Goal: Check status: Check status

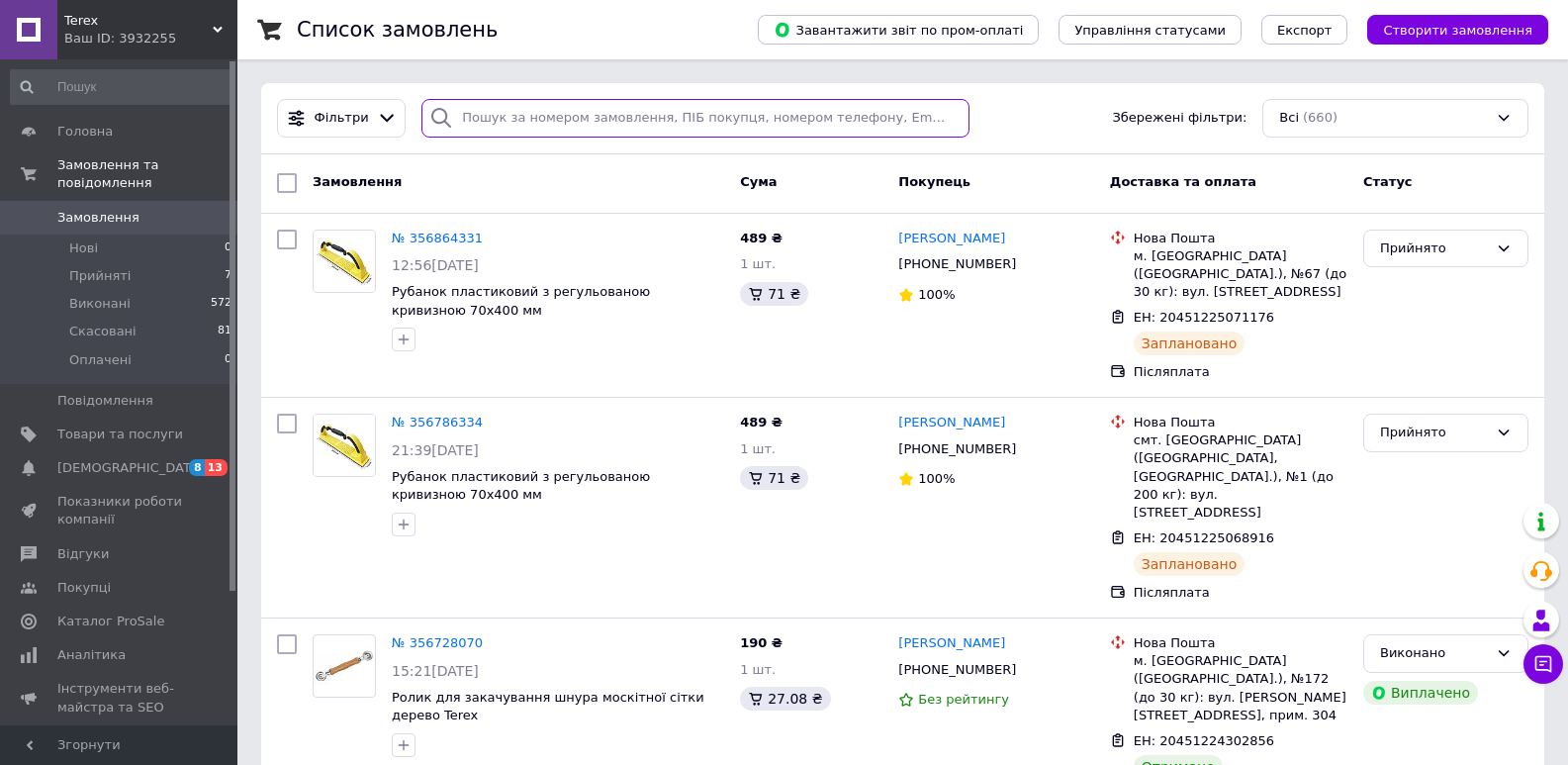
click at [634, 136] on input "search" at bounding box center [694, 118] width 547 height 39
paste input "20451223974578"
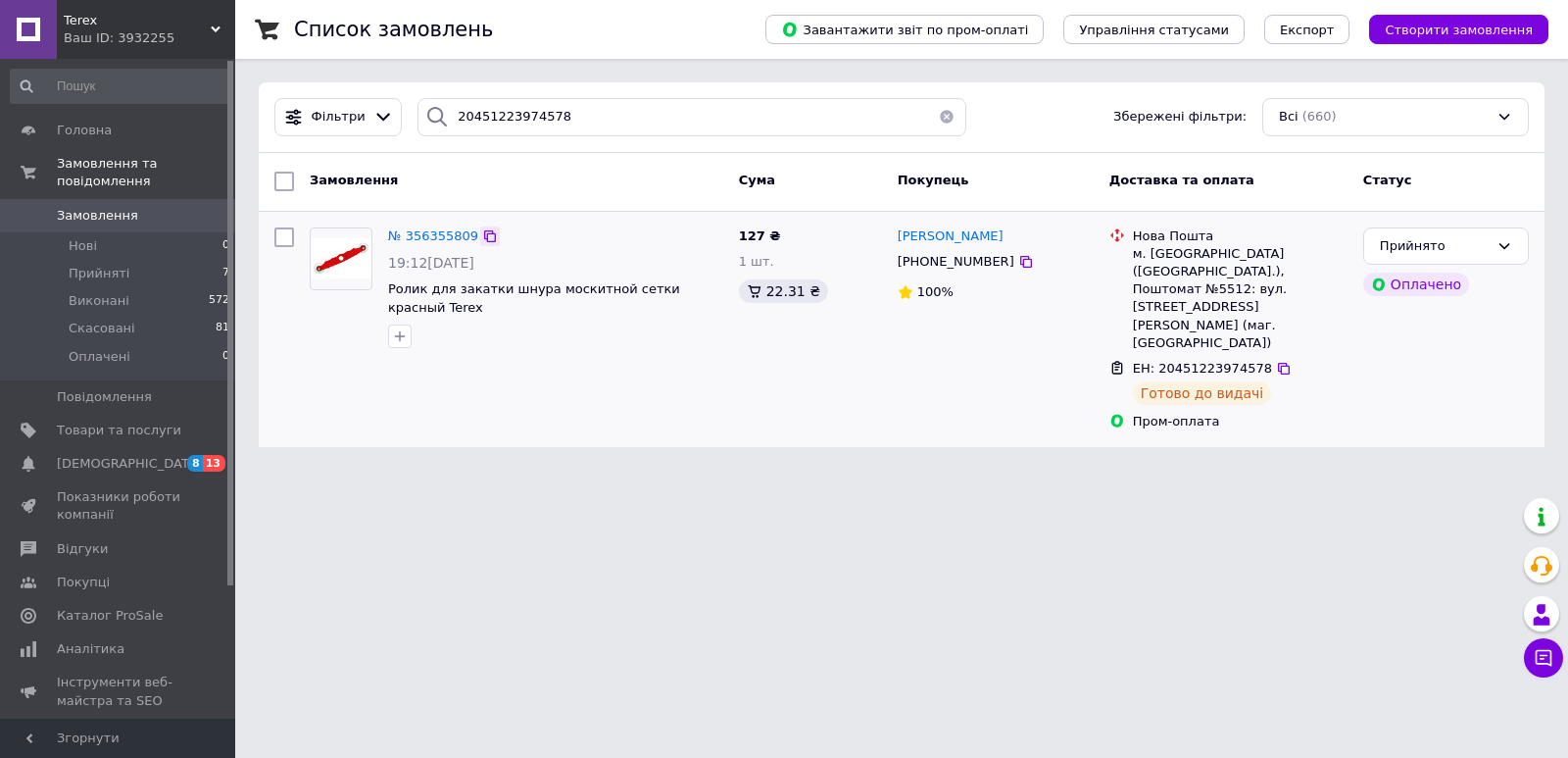
click at [485, 233] on icon at bounding box center [490, 236] width 16 height 16
click at [565, 113] on input "20451223974578" at bounding box center [692, 116] width 549 height 38
paste input "6592"
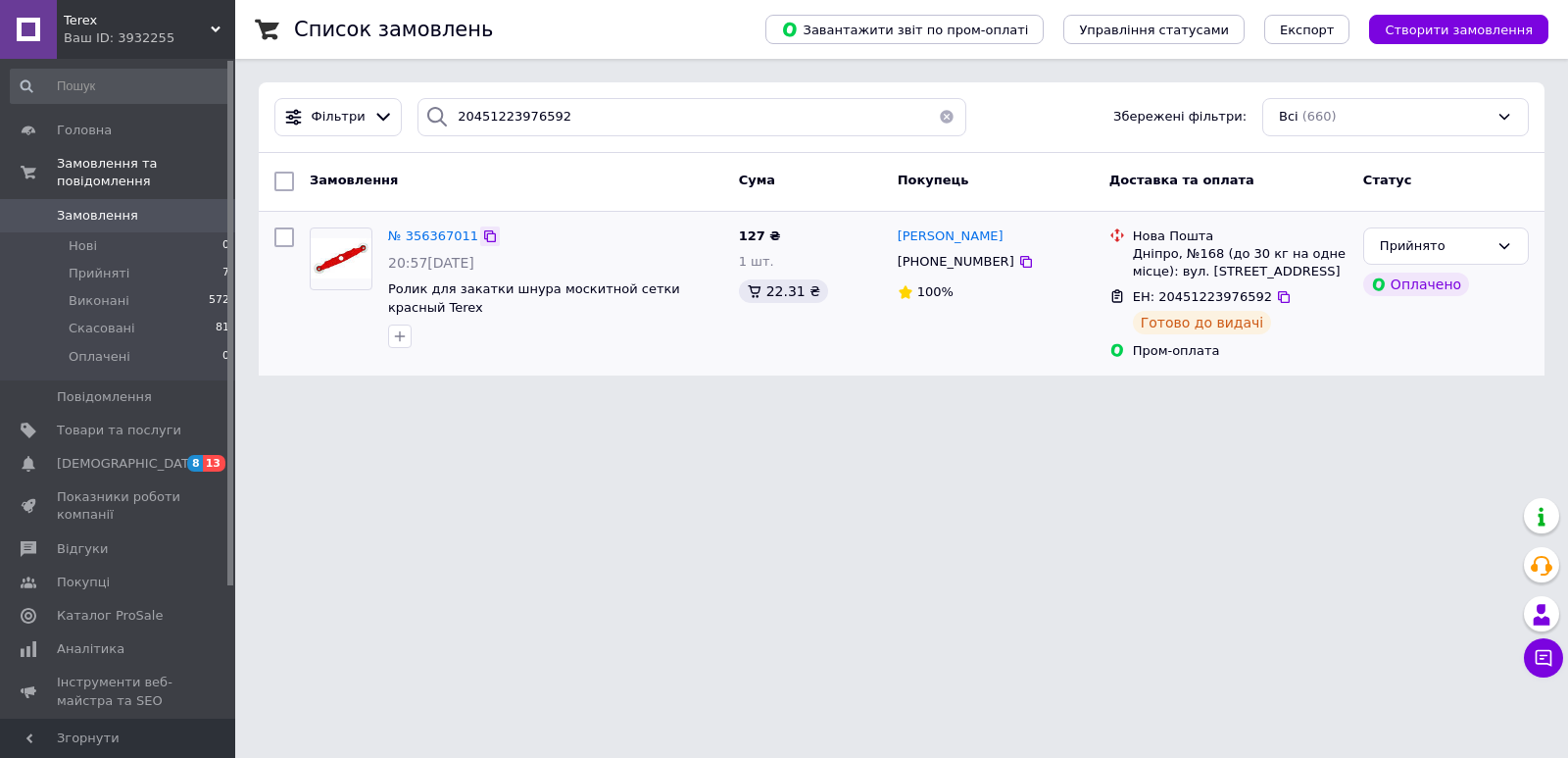
click at [483, 239] on icon at bounding box center [490, 236] width 16 height 16
click at [560, 127] on input "20451223976592" at bounding box center [692, 116] width 549 height 38
paste input "85479"
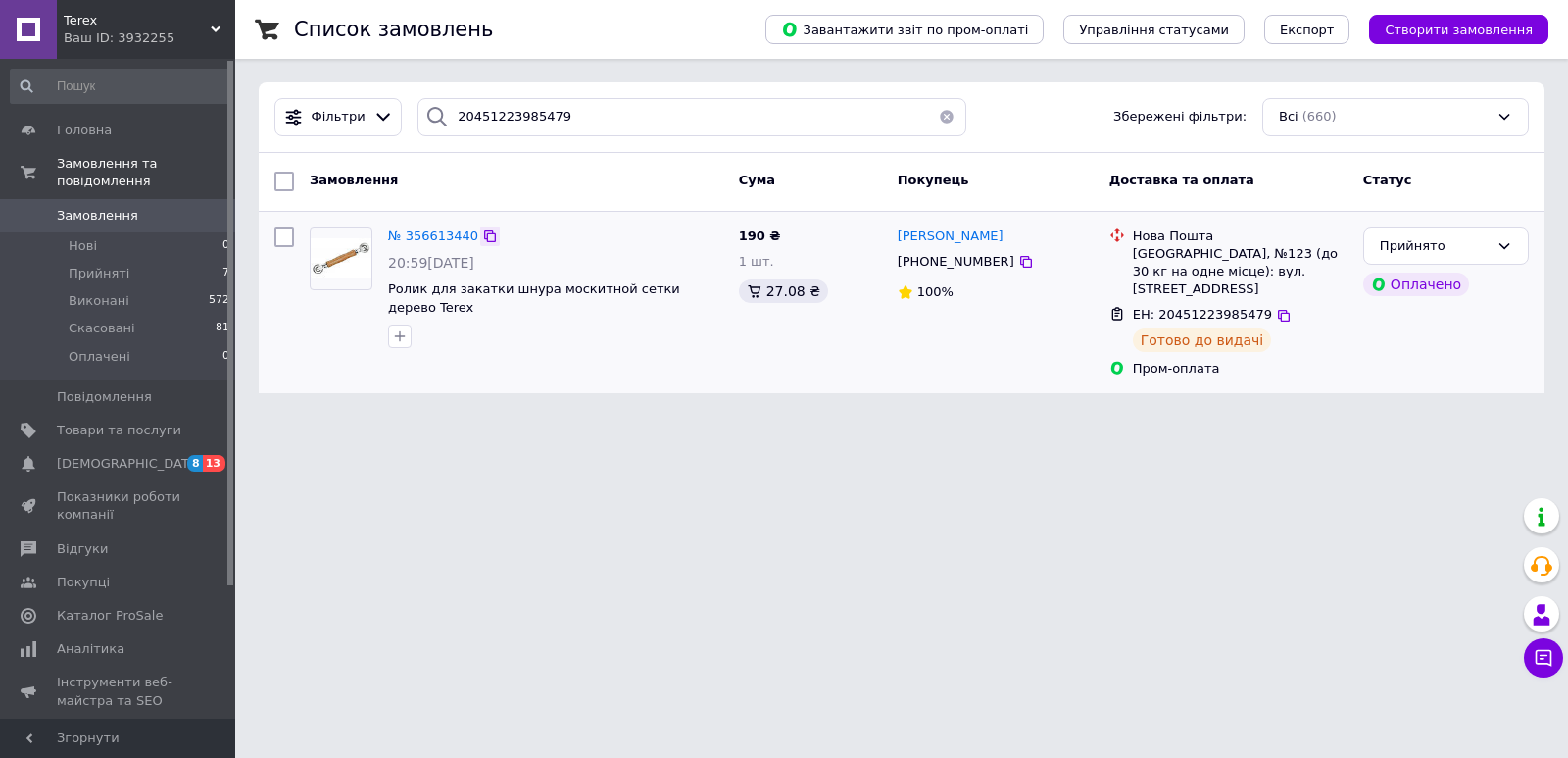
click at [483, 236] on icon at bounding box center [490, 236] width 16 height 16
click at [626, 109] on input "20451223985479" at bounding box center [692, 116] width 549 height 38
paste input "4302856"
type input "20451224302856"
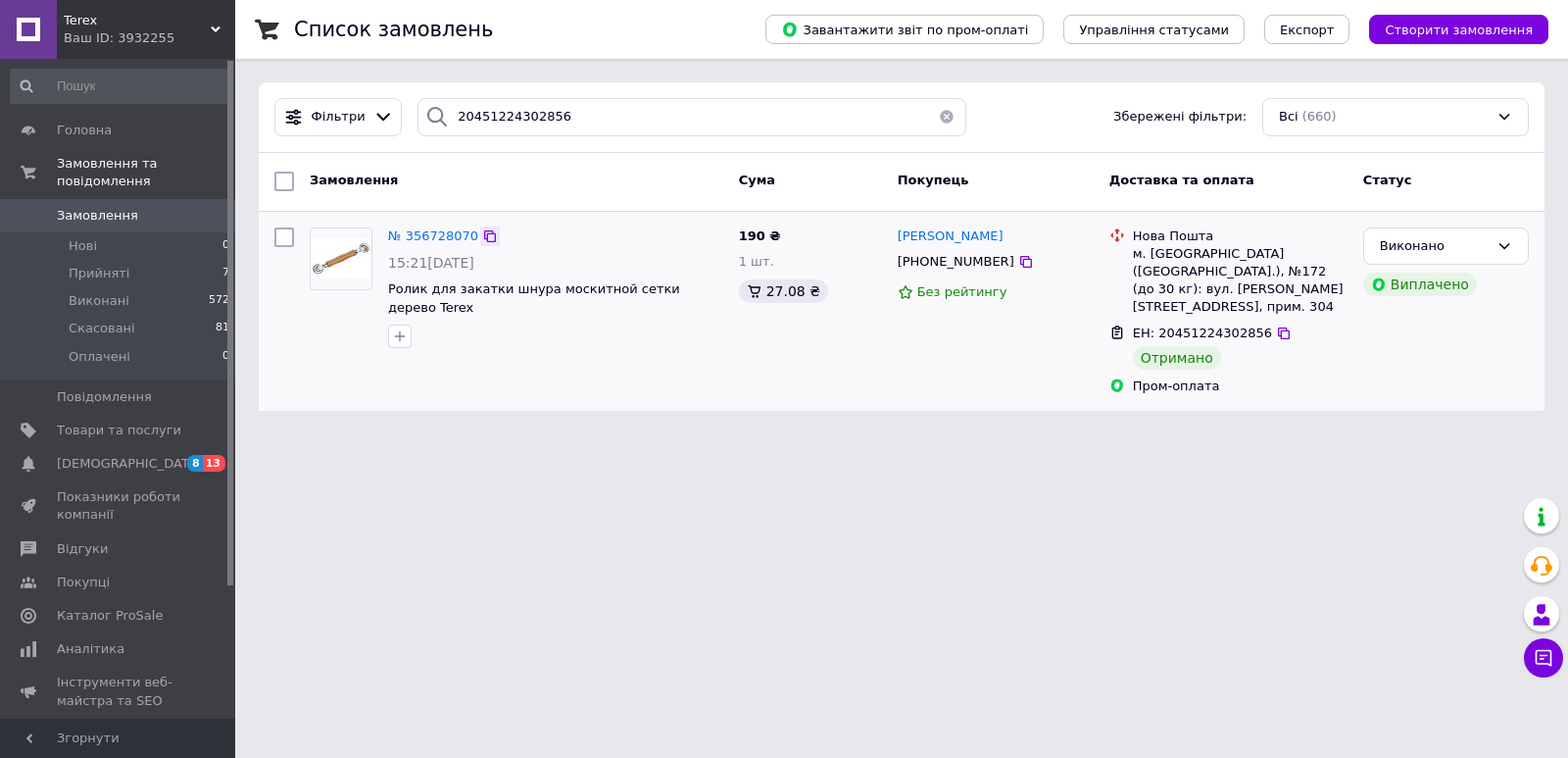
click at [483, 234] on icon at bounding box center [490, 236] width 16 height 16
click at [945, 122] on button "button" at bounding box center [947, 116] width 39 height 38
